Goal: Task Accomplishment & Management: Use online tool/utility

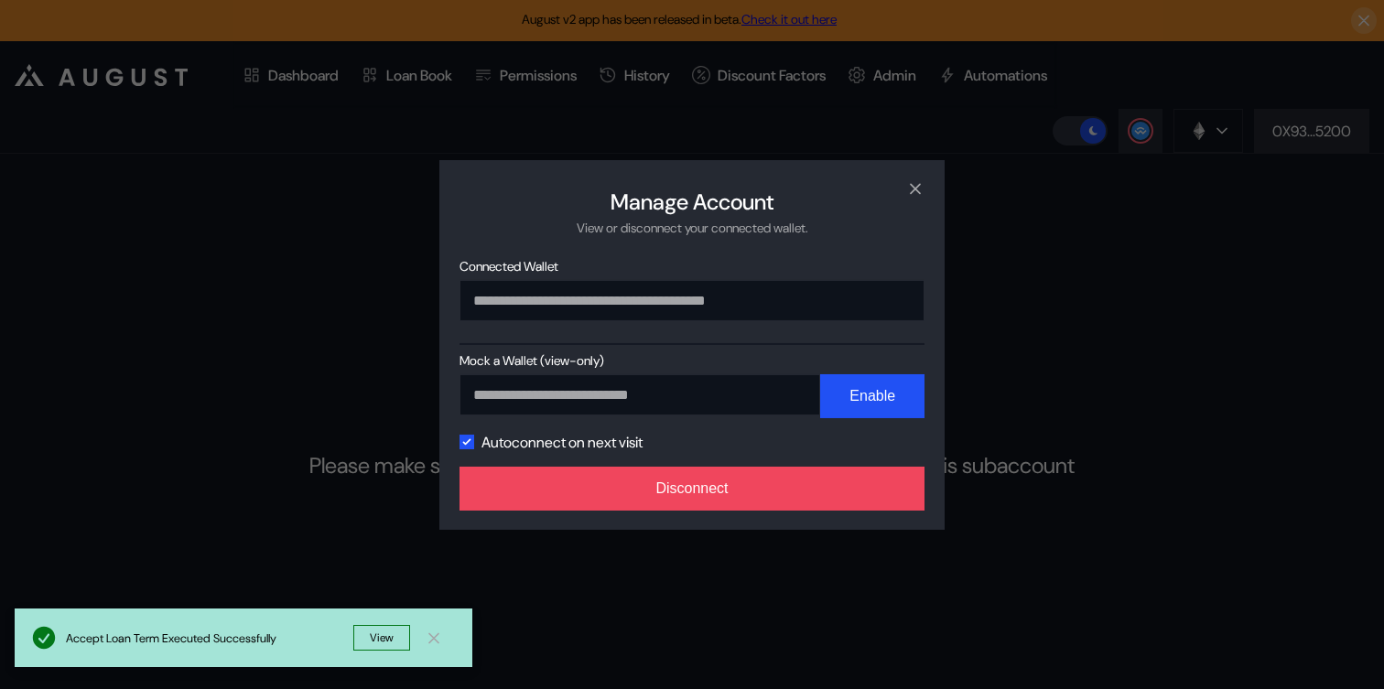
click at [1084, 388] on div "**********" at bounding box center [692, 344] width 1384 height 689
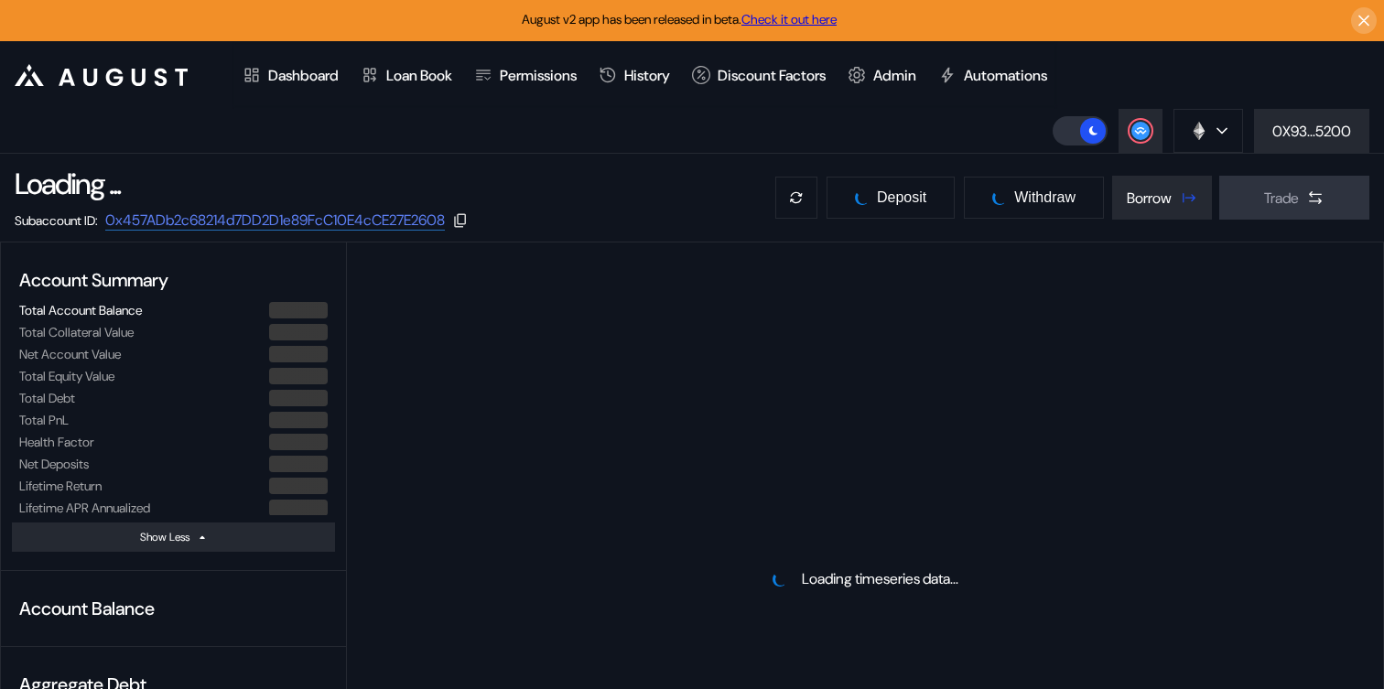
click at [1354, 156] on div "Loading ... Subaccount ID: 0x457ADb2c68214d7DD2D1e89FcC10E4cCE27E2608 Deposit W…" at bounding box center [692, 198] width 1384 height 88
click at [1345, 137] on div "0X93...5200" at bounding box center [1311, 131] width 79 height 19
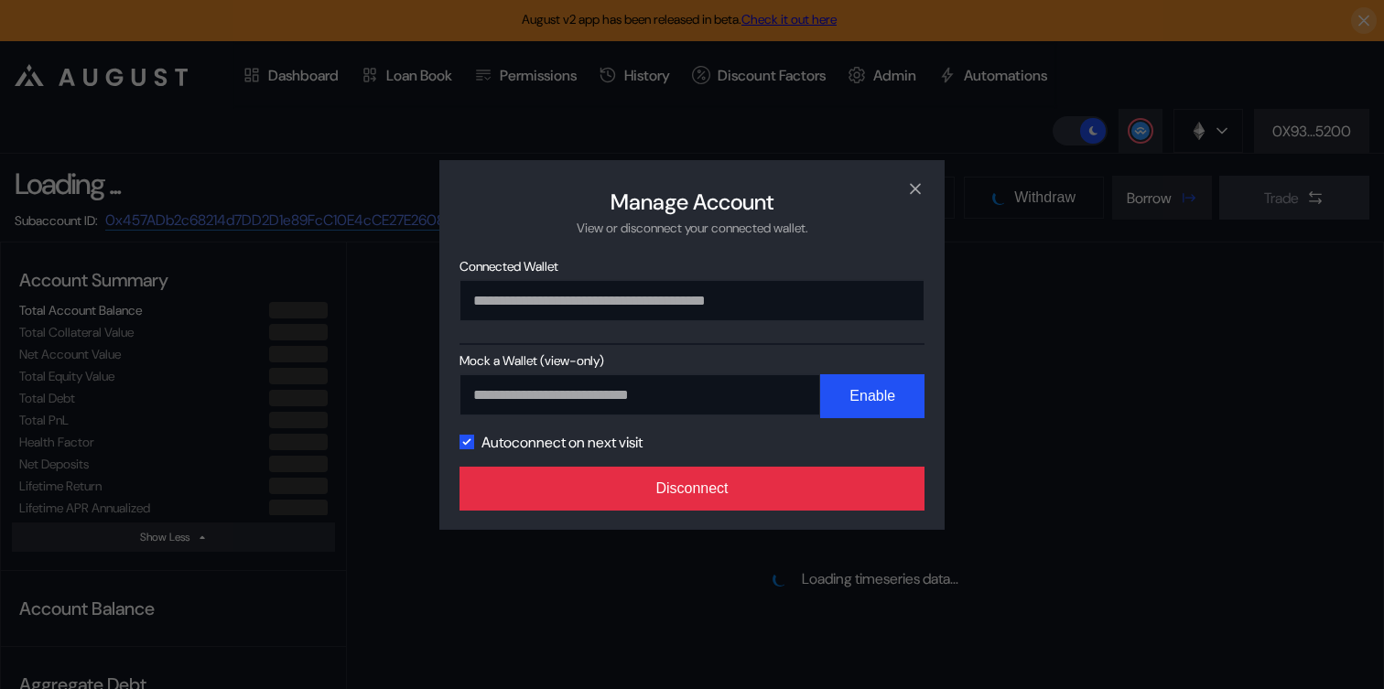
click at [765, 499] on button "Disconnect" at bounding box center [691, 489] width 465 height 44
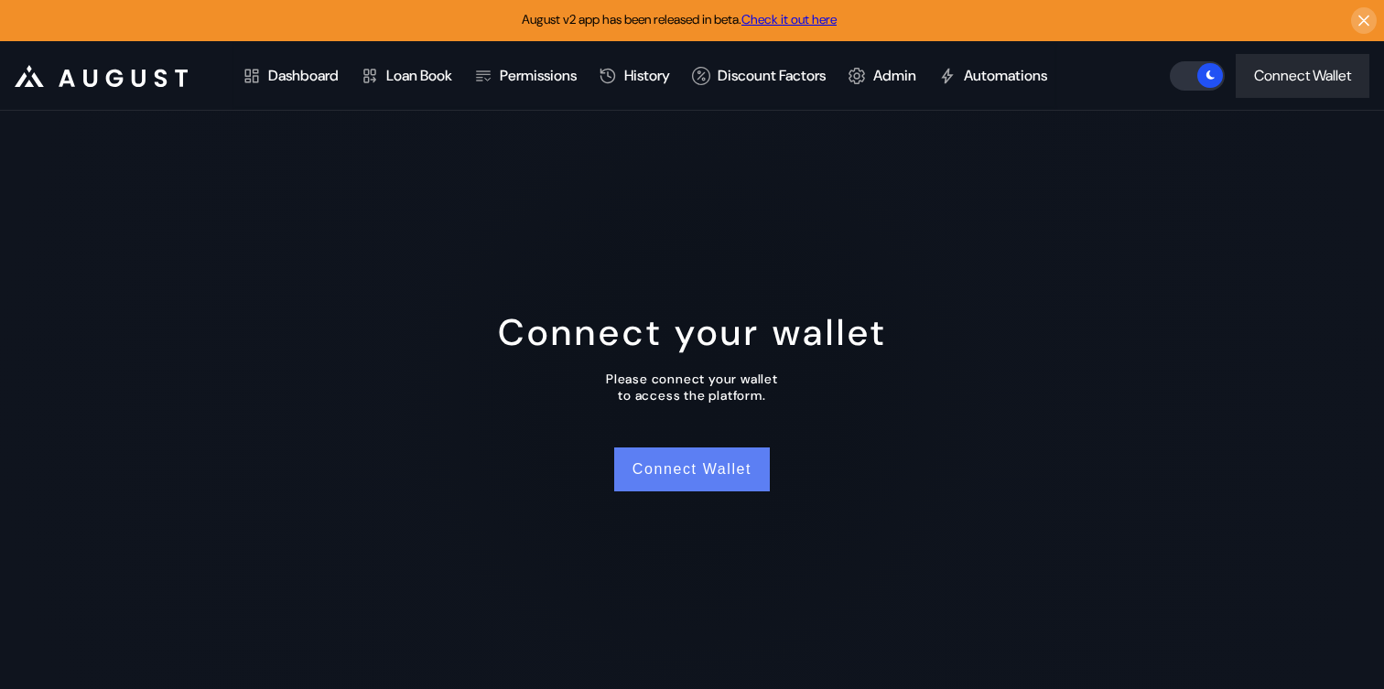
click at [734, 456] on button "Connect Wallet" at bounding box center [692, 470] width 156 height 44
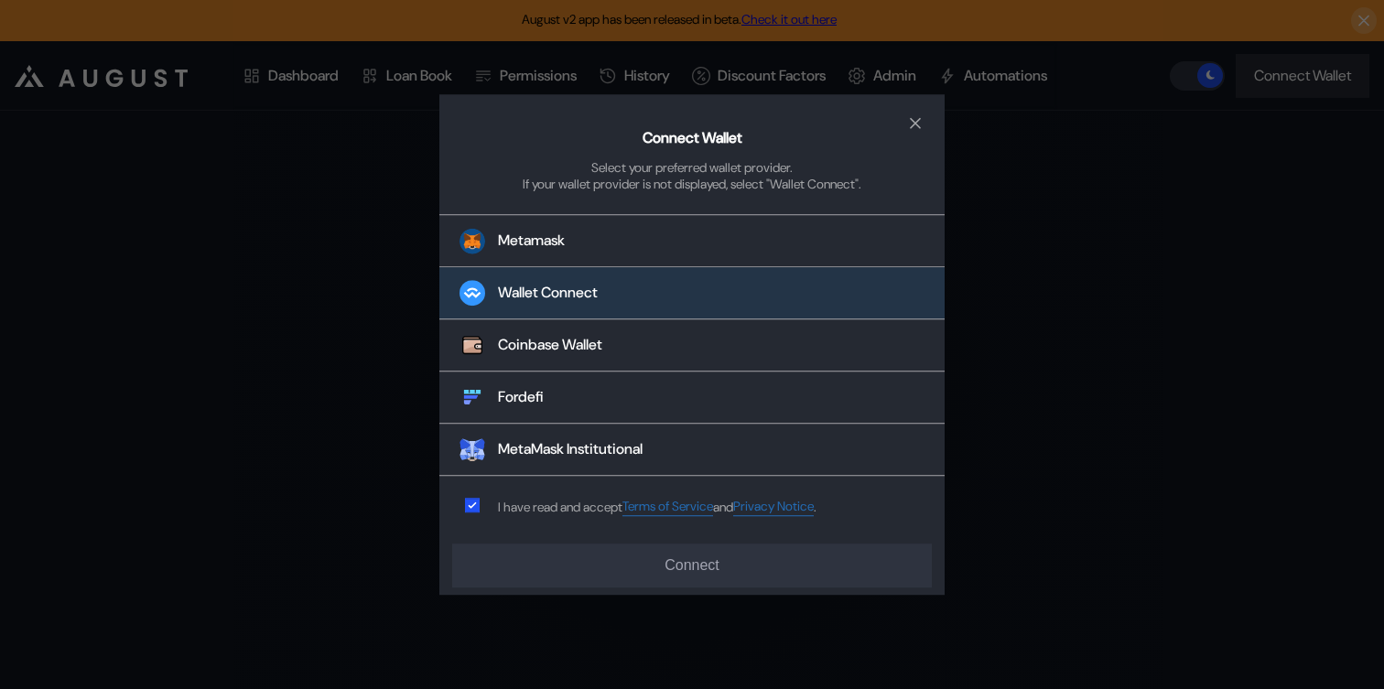
click at [545, 297] on div "Wallet Connect" at bounding box center [548, 293] width 100 height 19
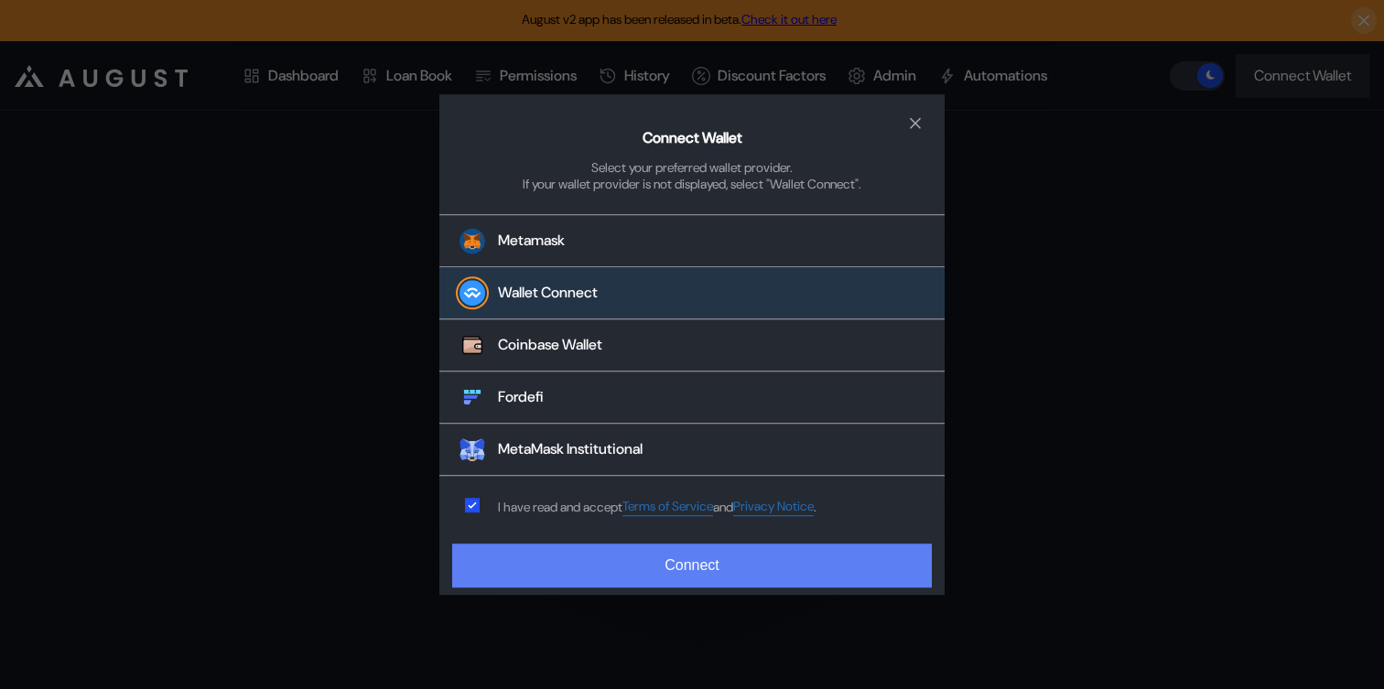
click at [696, 566] on button "Connect" at bounding box center [692, 566] width 480 height 44
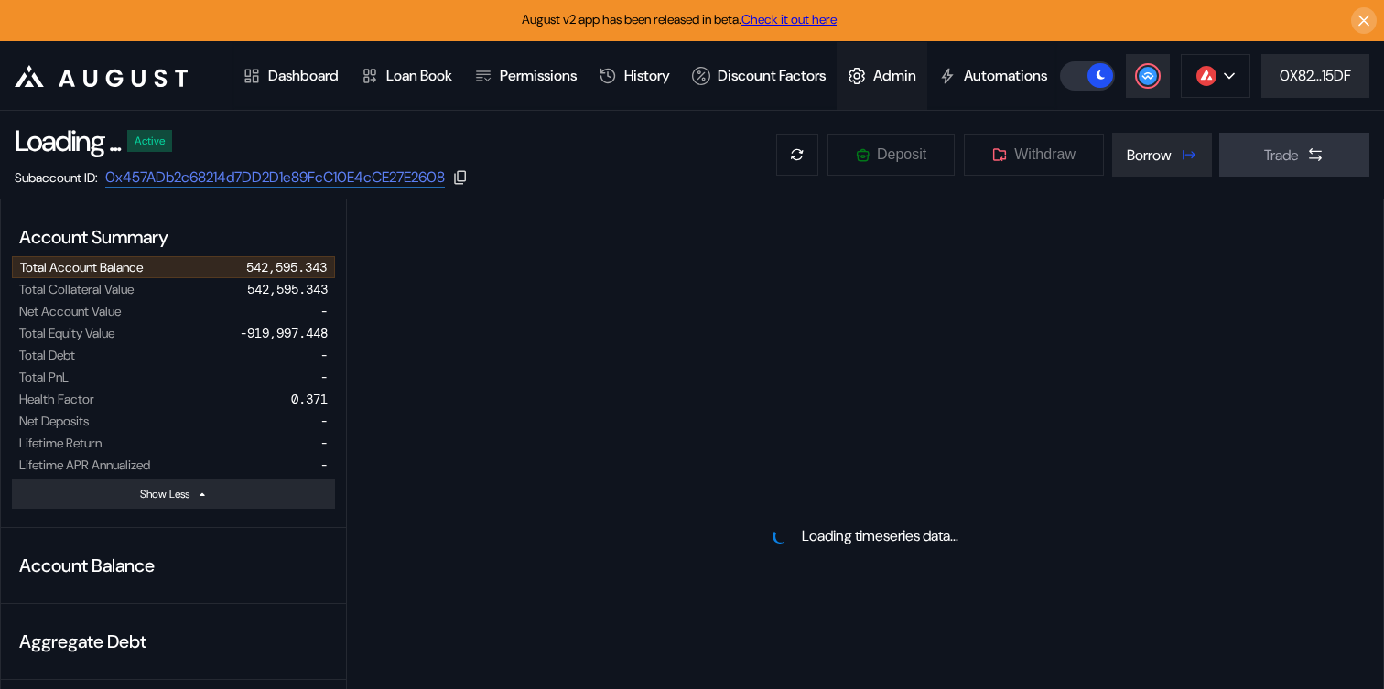
select select "*"
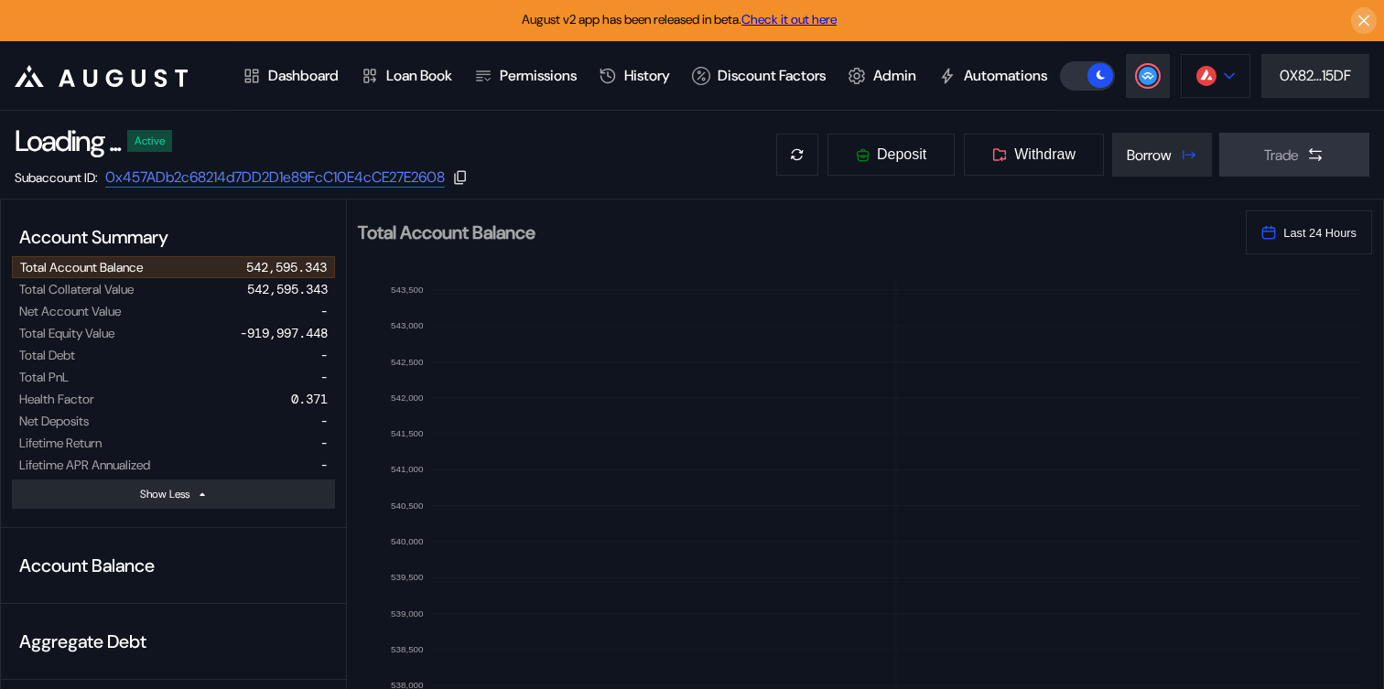
click at [1208, 98] on button at bounding box center [1216, 76] width 70 height 44
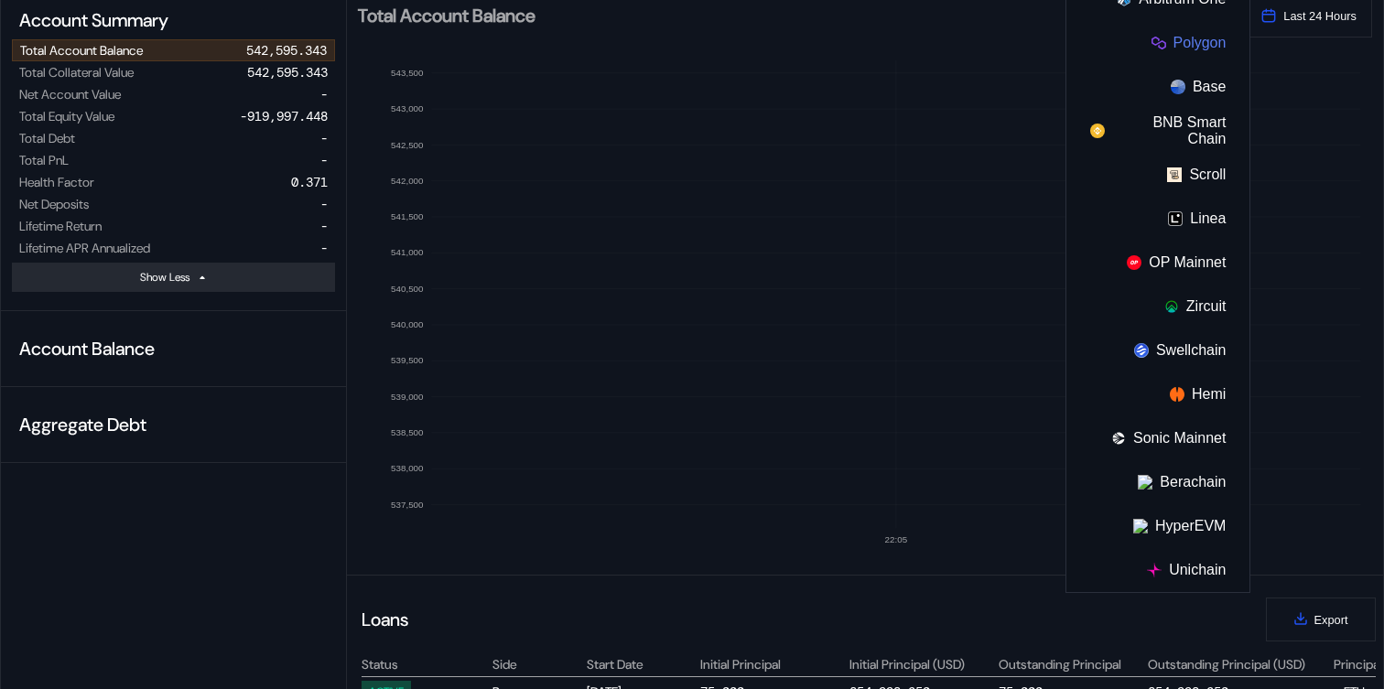
scroll to position [299, 0]
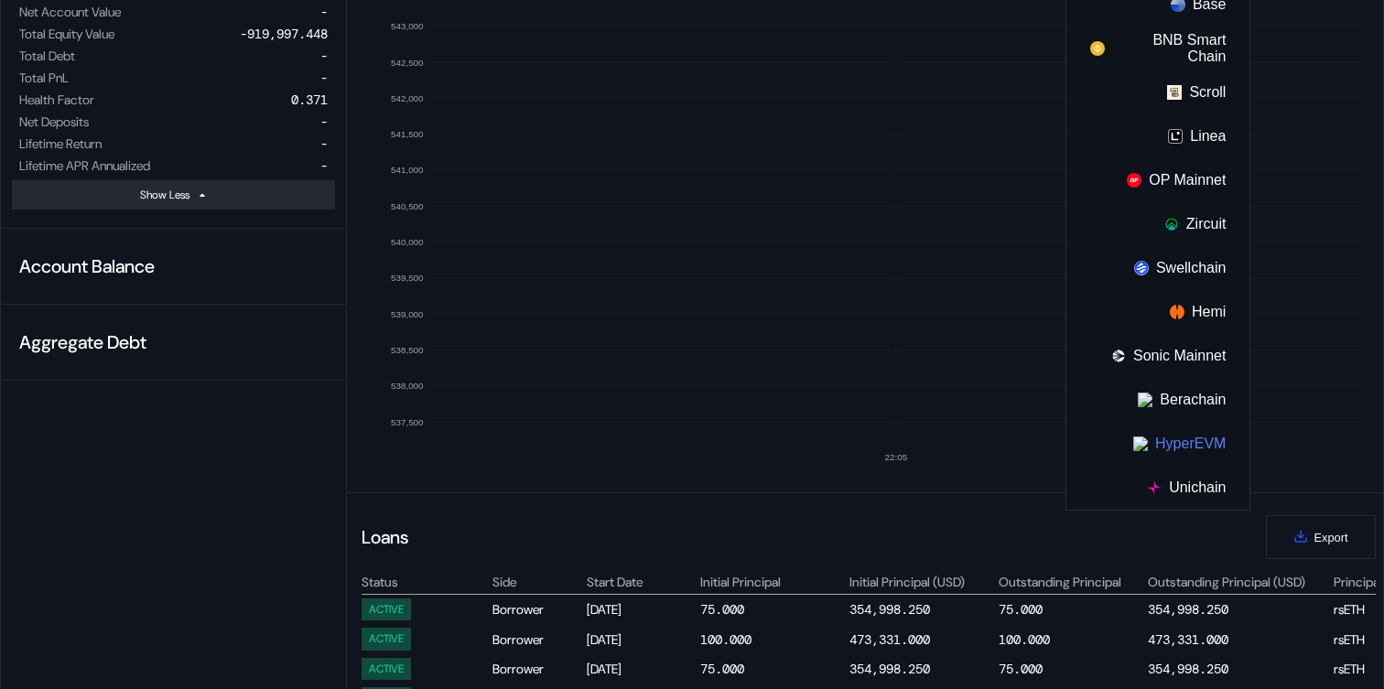
click at [1175, 466] on button "HyperEVM" at bounding box center [1157, 444] width 183 height 44
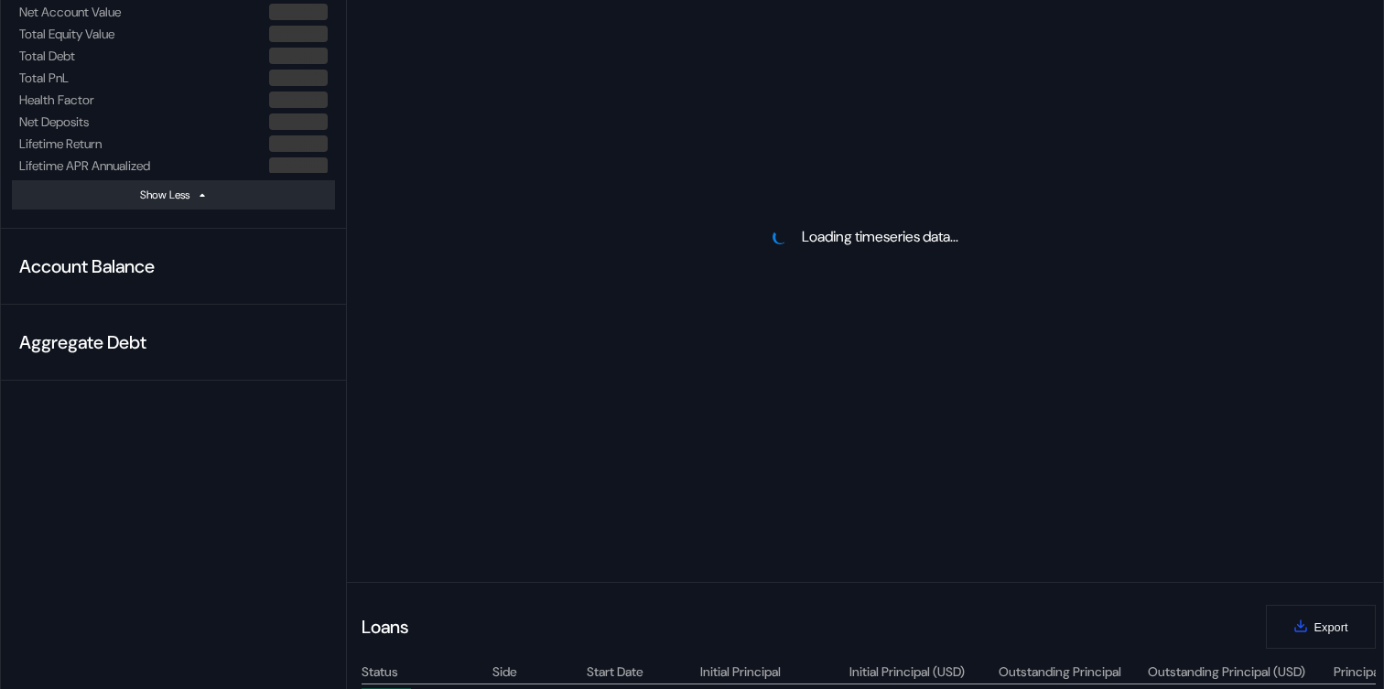
scroll to position [0, 0]
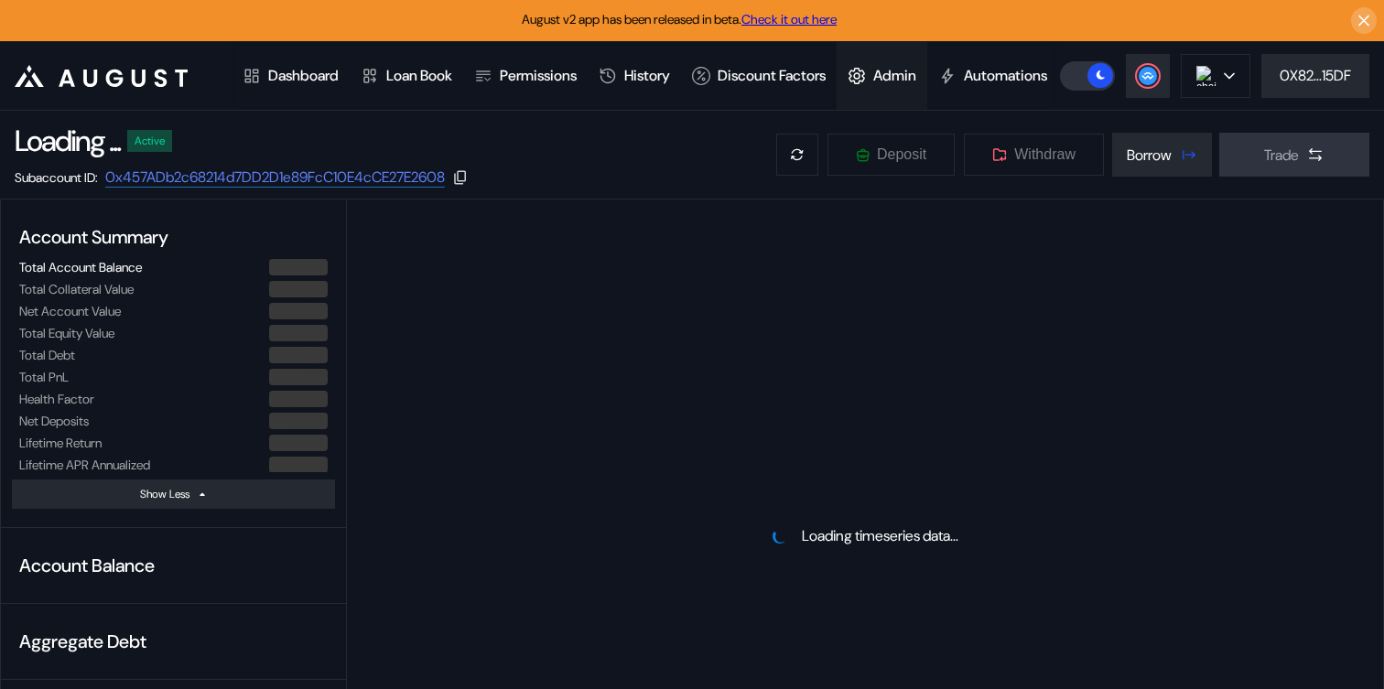
click at [908, 76] on div "Admin" at bounding box center [894, 75] width 43 height 19
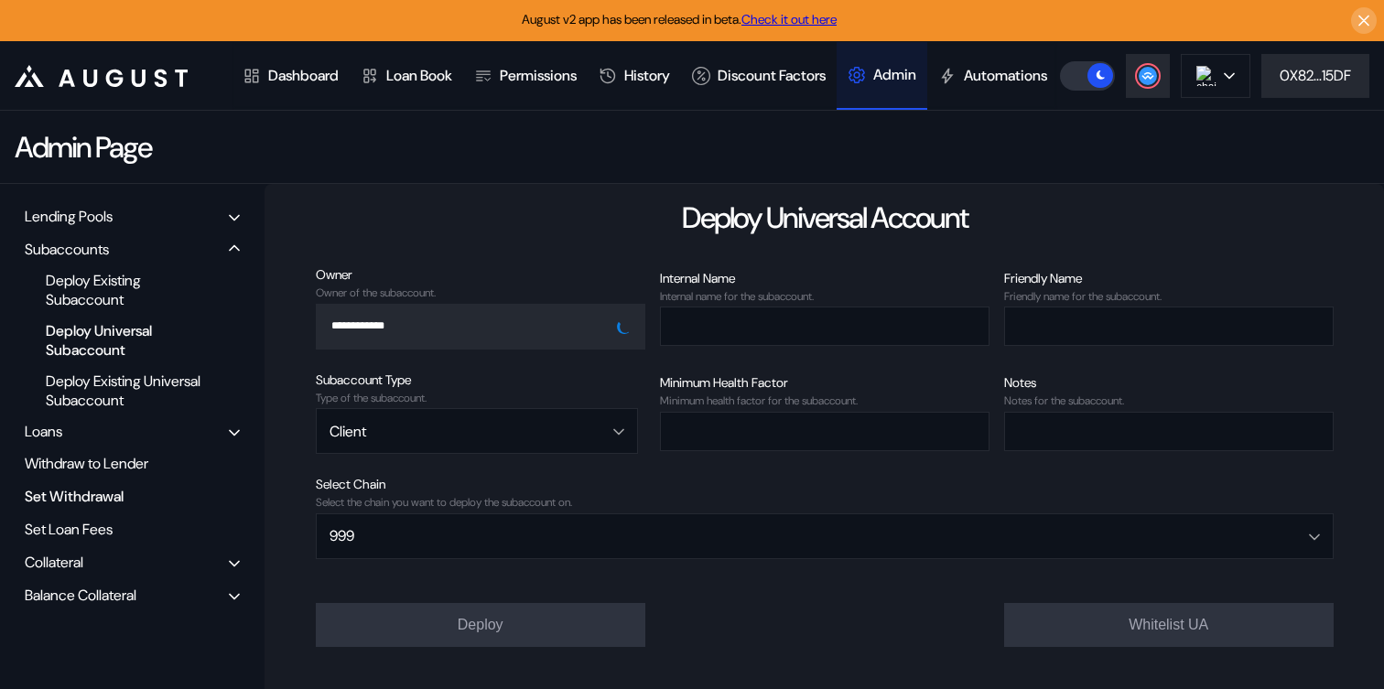
click at [75, 511] on div "Set Withdrawal" at bounding box center [132, 496] width 228 height 28
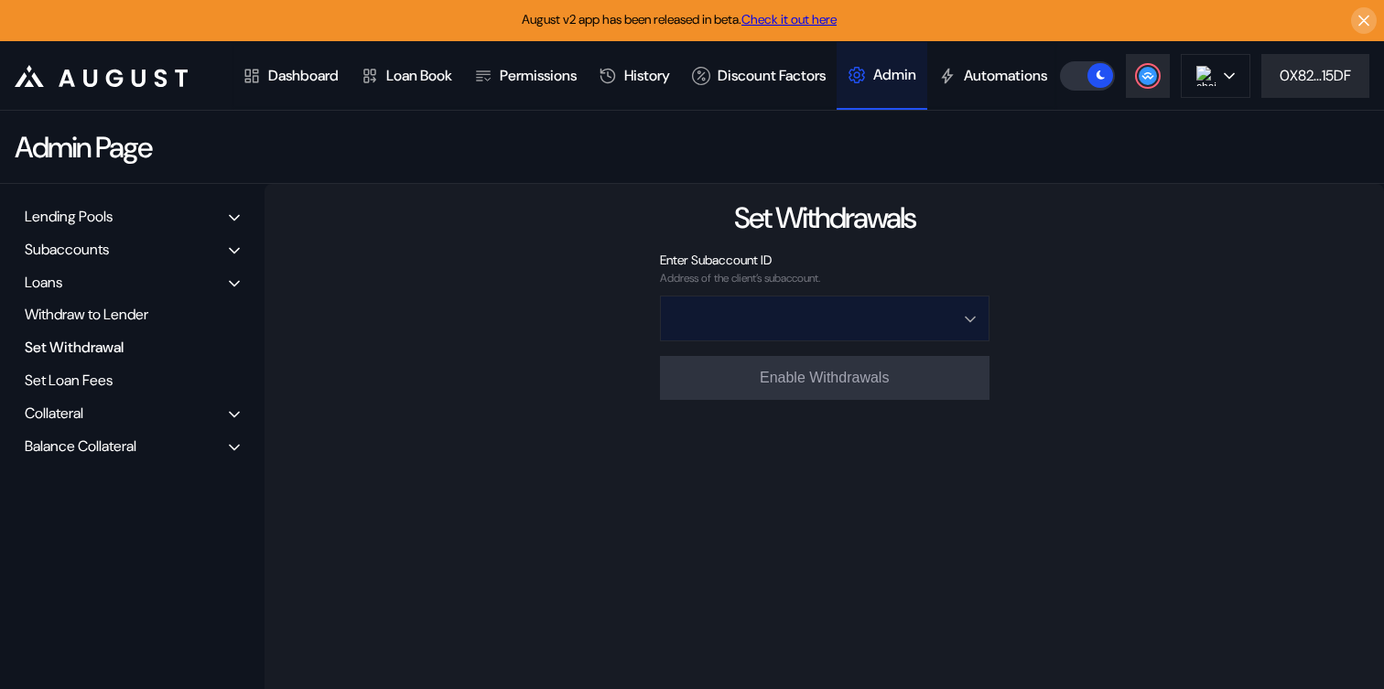
click at [796, 340] on input "Open menu" at bounding box center [815, 319] width 282 height 44
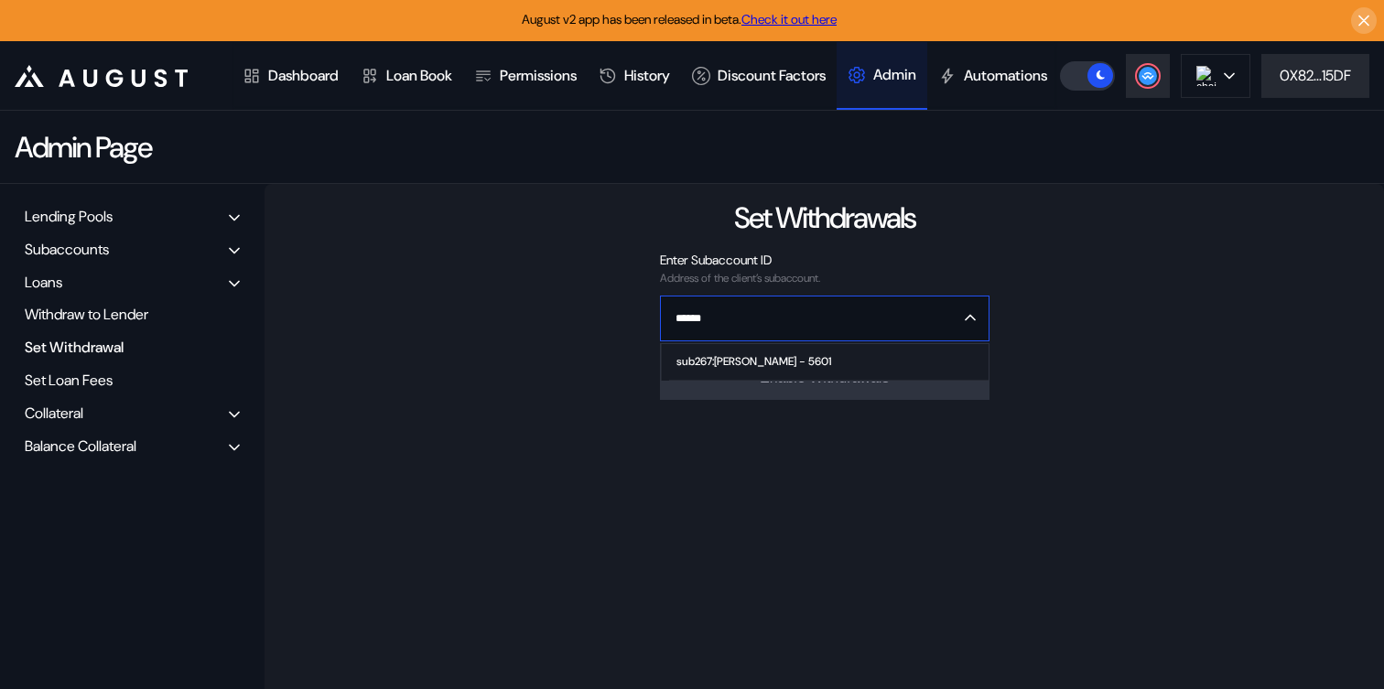
click at [708, 381] on span "sub267:[PERSON_NAME] - 5601" at bounding box center [828, 362] width 318 height 37
type input "**********"
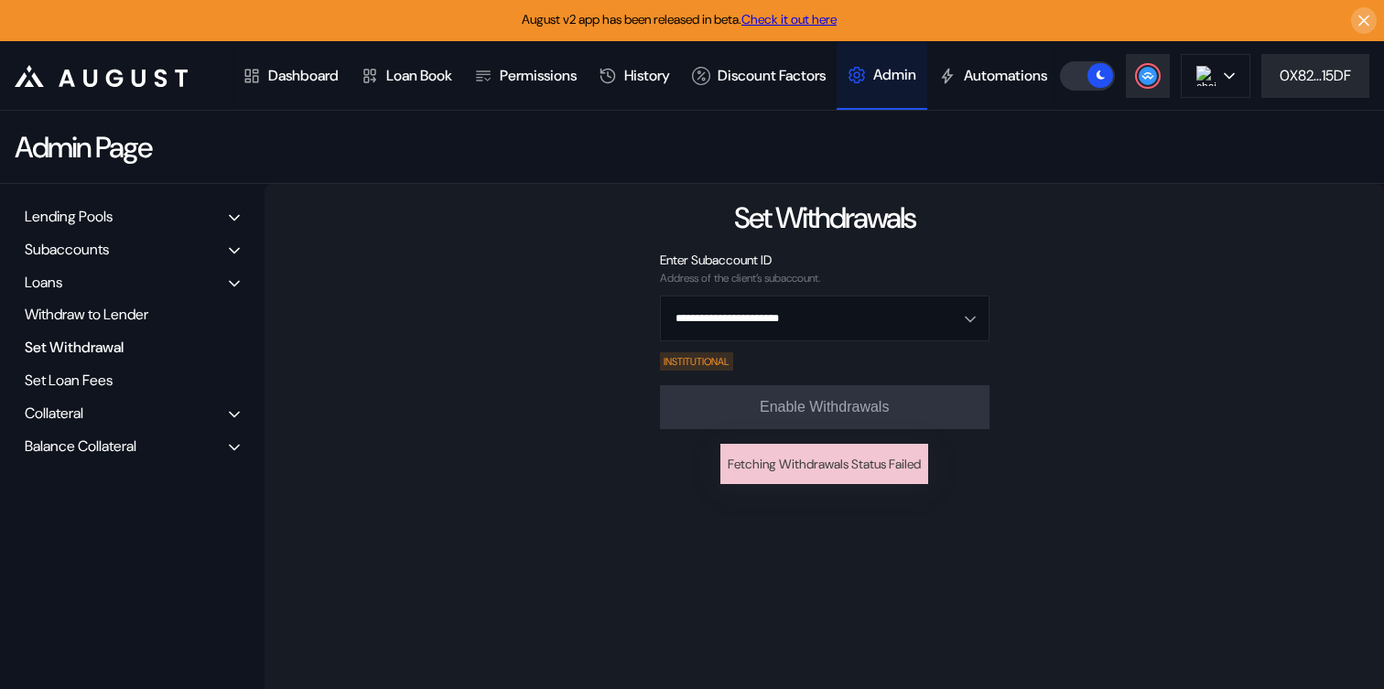
click at [836, 281] on div "**********" at bounding box center [823, 473] width 1119 height 579
